Goal: Navigation & Orientation: Find specific page/section

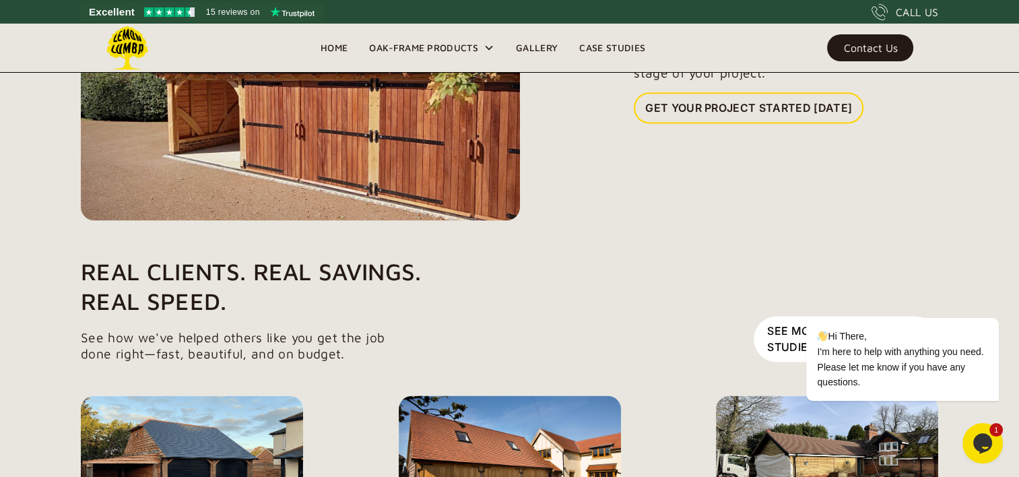
scroll to position [1791, 0]
click at [230, 12] on span "15 reviews on" at bounding box center [233, 12] width 54 height 16
click at [536, 49] on link "Gallery" at bounding box center [536, 48] width 63 height 20
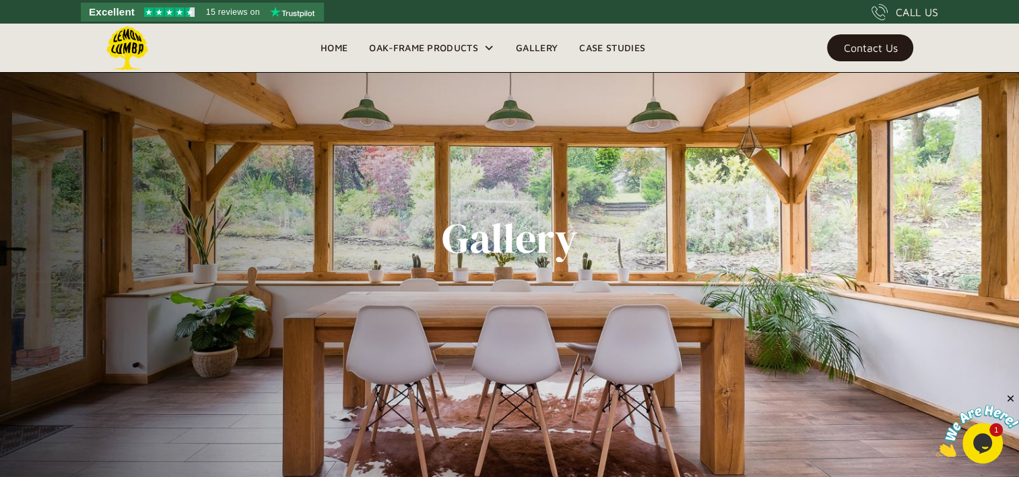
click at [240, 12] on span "15 reviews on" at bounding box center [233, 12] width 54 height 16
